Goal: Task Accomplishment & Management: Use online tool/utility

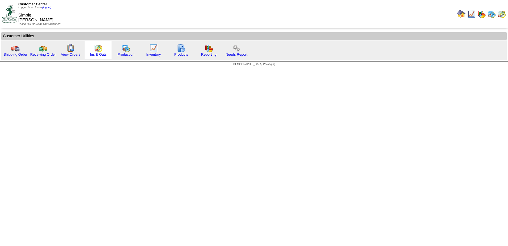
click at [101, 47] on img at bounding box center [98, 48] width 9 height 9
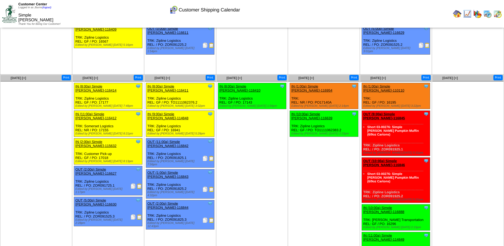
scroll to position [53, 0]
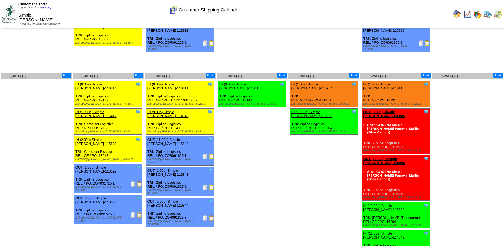
click at [132, 181] on img at bounding box center [132, 183] width 5 height 5
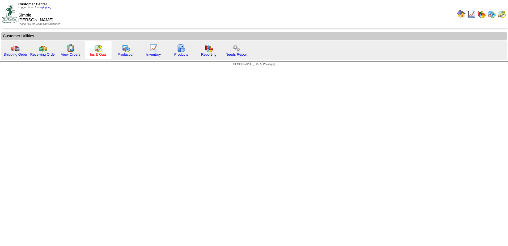
click at [99, 53] on link "Ins & Outs" at bounding box center [98, 54] width 16 height 4
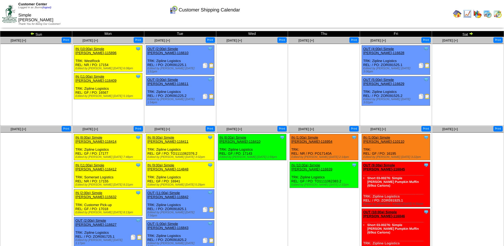
scroll to position [53, 0]
